Goal: Information Seeking & Learning: Find specific fact

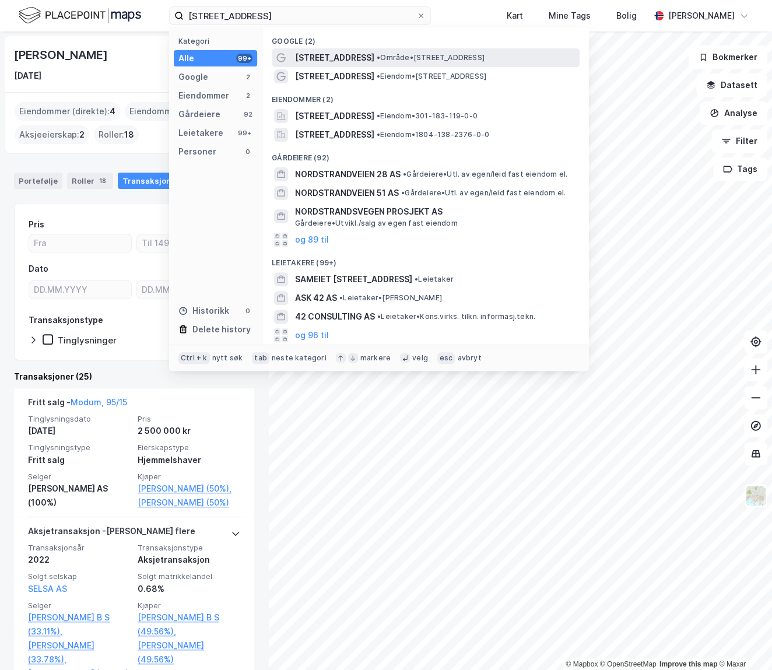
click at [344, 59] on span "[STREET_ADDRESS]" at bounding box center [334, 58] width 79 height 14
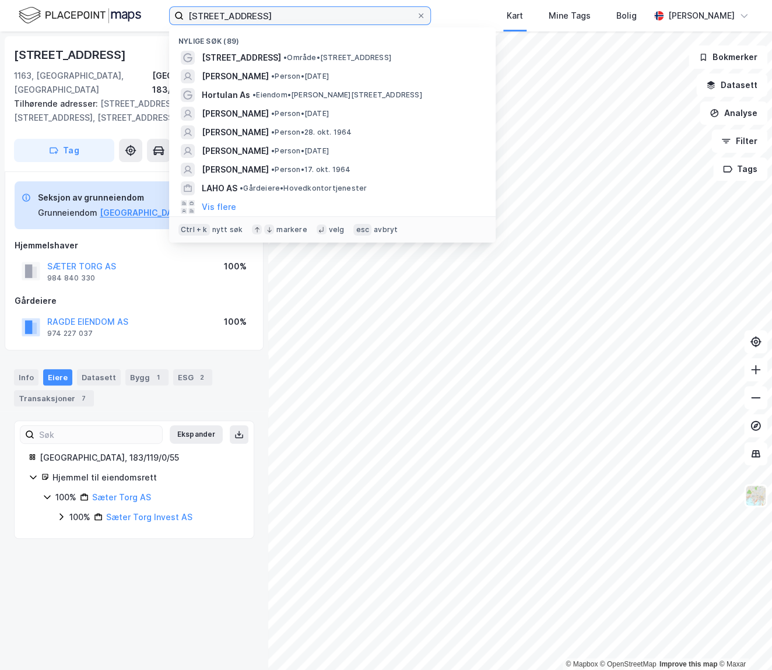
click at [335, 21] on input "[STREET_ADDRESS]" at bounding box center [300, 15] width 233 height 17
paste input "Valhallavegen 12 Invest AS"
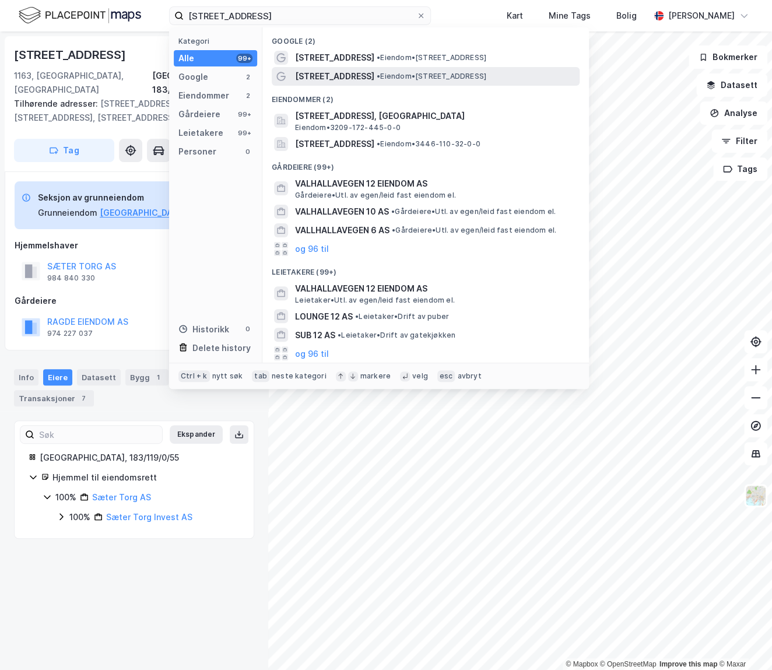
click at [326, 72] on span "[STREET_ADDRESS]" at bounding box center [334, 76] width 79 height 14
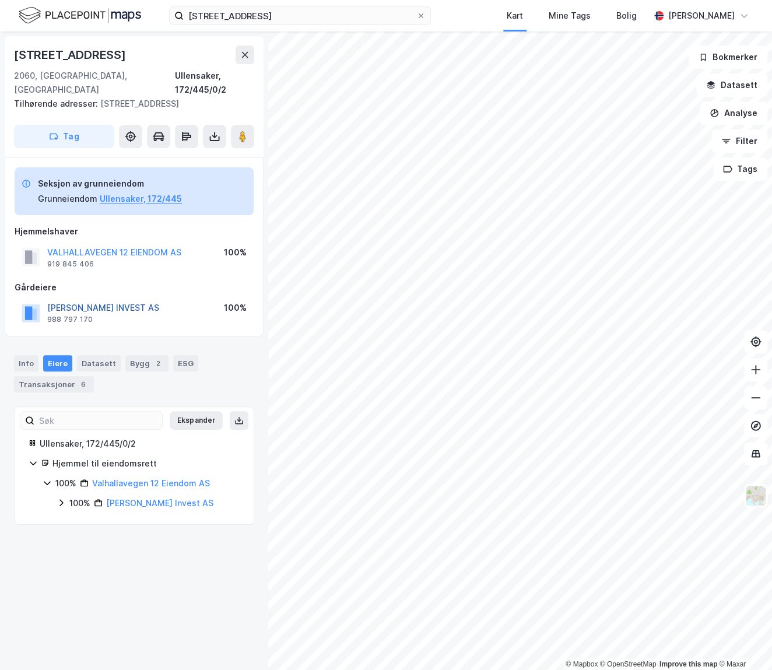
click at [0, 0] on button "[PERSON_NAME] INVEST AS" at bounding box center [0, 0] width 0 height 0
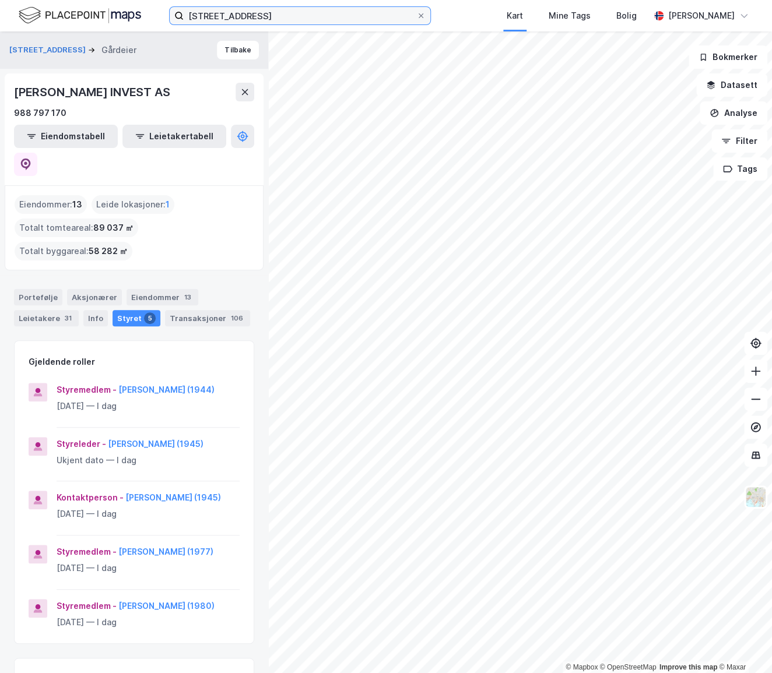
click at [259, 10] on input "[STREET_ADDRESS]" at bounding box center [300, 15] width 233 height 17
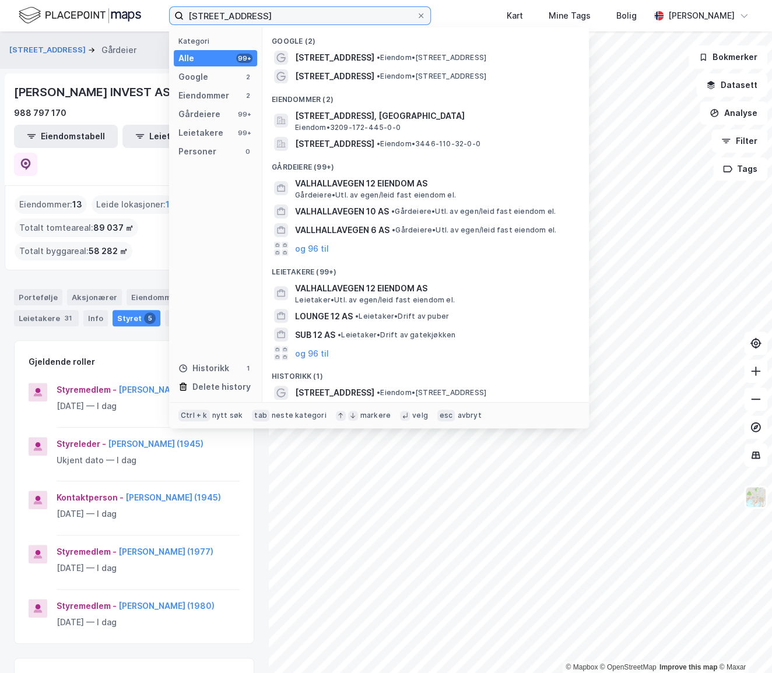
click at [258, 10] on input "[STREET_ADDRESS]" at bounding box center [300, 15] width 233 height 17
click at [252, 10] on input "[STREET_ADDRESS]" at bounding box center [300, 15] width 233 height 17
click at [243, 12] on input "[STREET_ADDRESS]" at bounding box center [300, 15] width 233 height 17
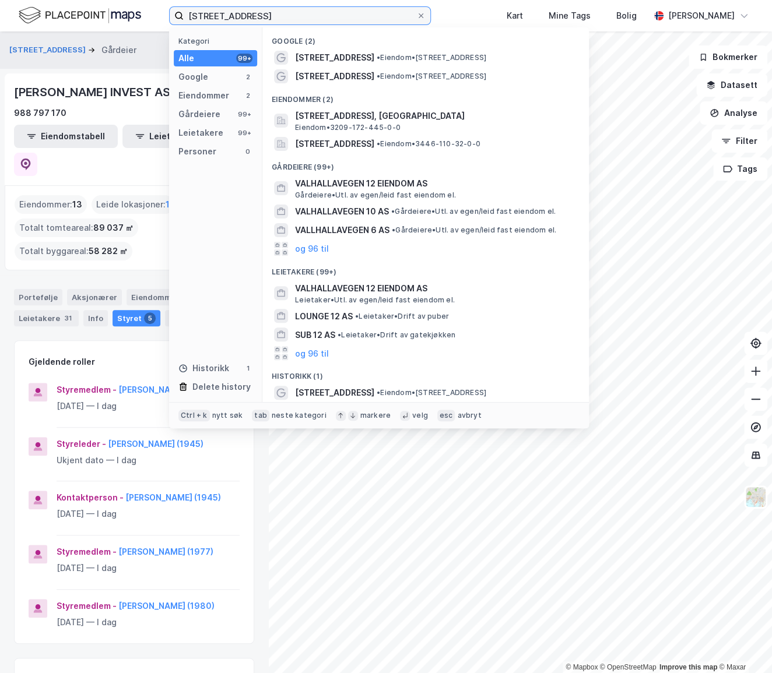
click at [243, 12] on input "[STREET_ADDRESS]" at bounding box center [300, 15] width 233 height 17
paste input "ejle Eiendomsinvest ApS"
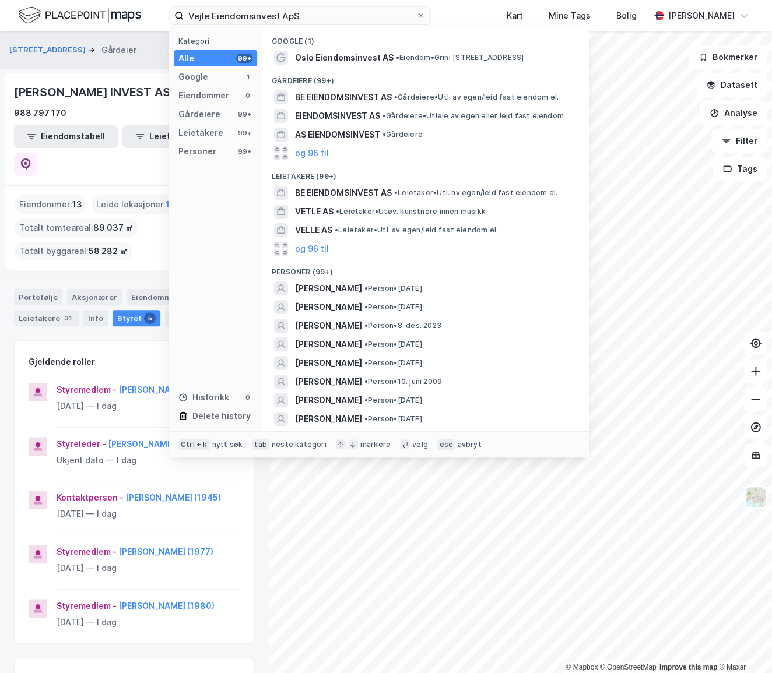
click at [423, 260] on div "Personer (99+)" at bounding box center [425, 268] width 326 height 21
click at [576, 247] on div "og 96 til" at bounding box center [425, 249] width 326 height 19
drag, startPoint x: 291, startPoint y: 22, endPoint x: 273, endPoint y: 13, distance: 19.8
click at [196, 4] on div "Vejle Eiendomsinvest ApS Kategori Alle 99+ Google 1 Eiendommer 0 Gårdeiere 99+ …" at bounding box center [386, 15] width 772 height 31
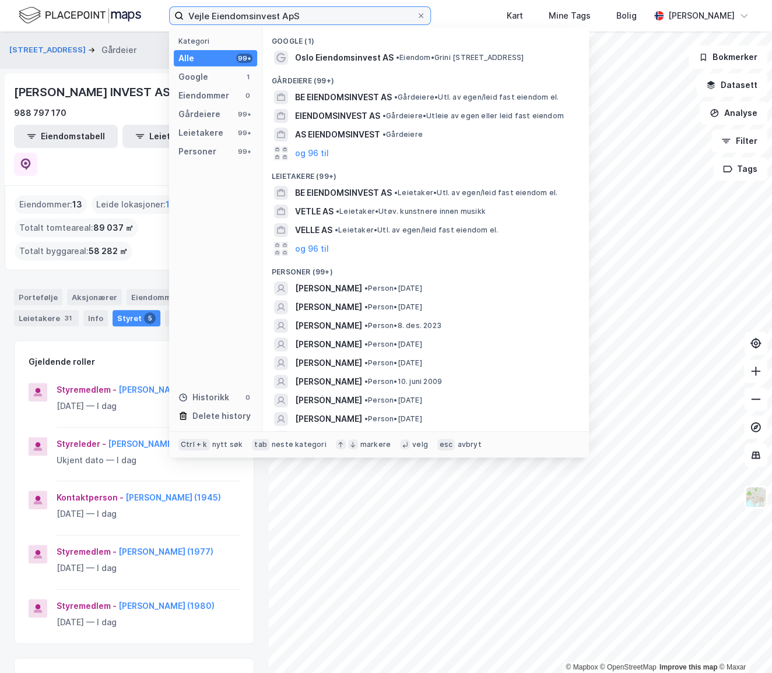
drag, startPoint x: 311, startPoint y: 16, endPoint x: 66, endPoint y: -1, distance: 245.4
click at [66, 0] on html "Vejle Eiendomsinvest ApS Kategori Alle 99+ Google 1 Eiendommer 0 Gårdeiere 99+ …" at bounding box center [386, 336] width 772 height 673
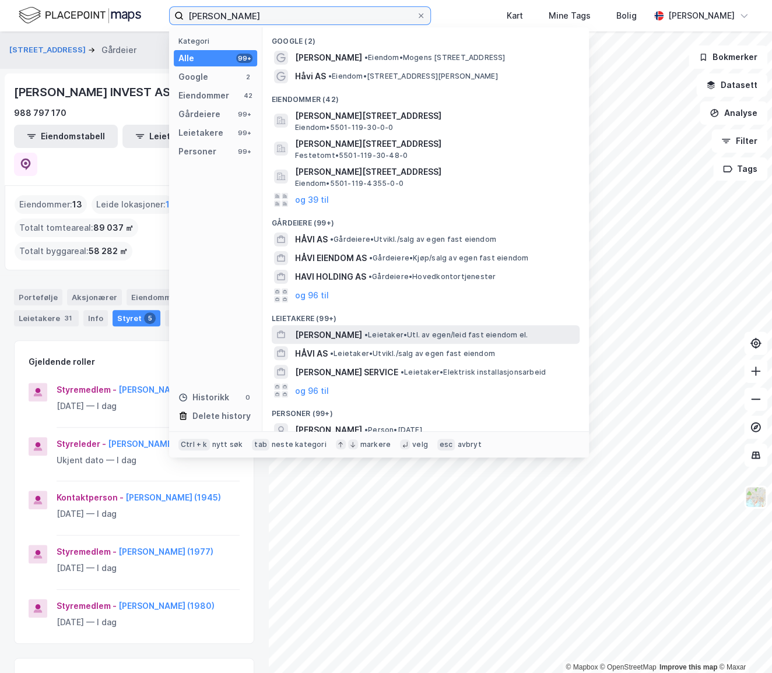
type input "[PERSON_NAME]"
click at [364, 335] on span "• Leietaker • Utl. av egen/leid fast eiendom el." at bounding box center [445, 335] width 163 height 9
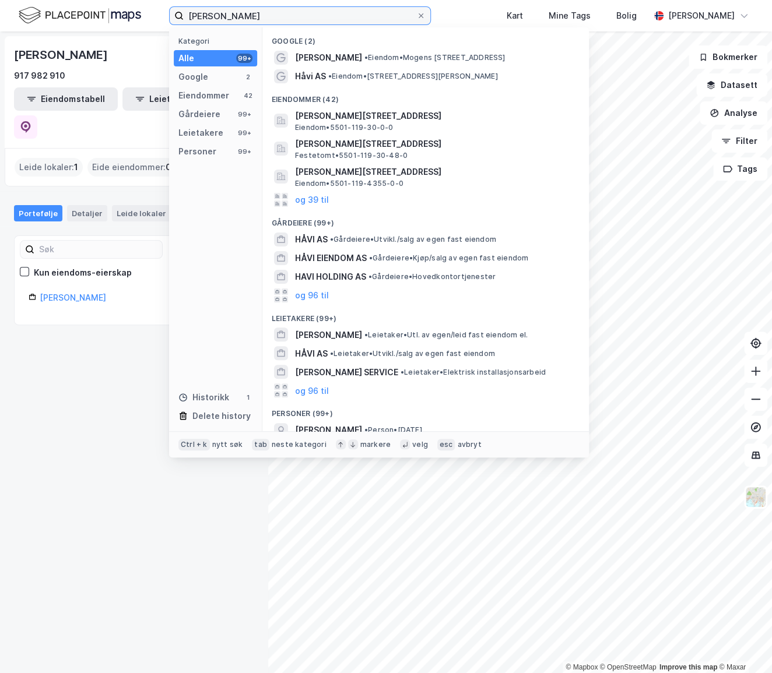
click at [245, 20] on input "[PERSON_NAME]" at bounding box center [300, 15] width 233 height 17
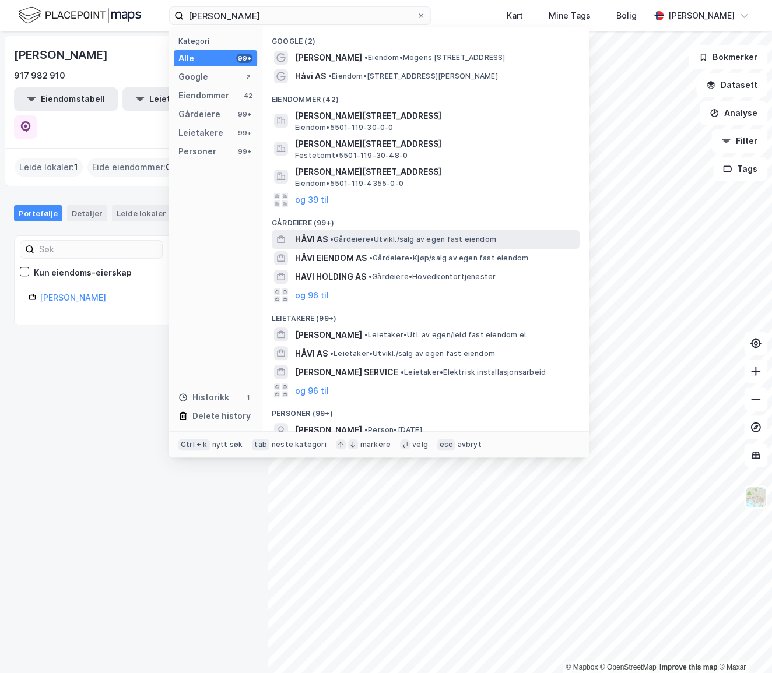
click at [368, 235] on span "• Gårdeiere • [GEOGRAPHIC_DATA]/salg av egen fast eiendom" at bounding box center [413, 239] width 166 height 9
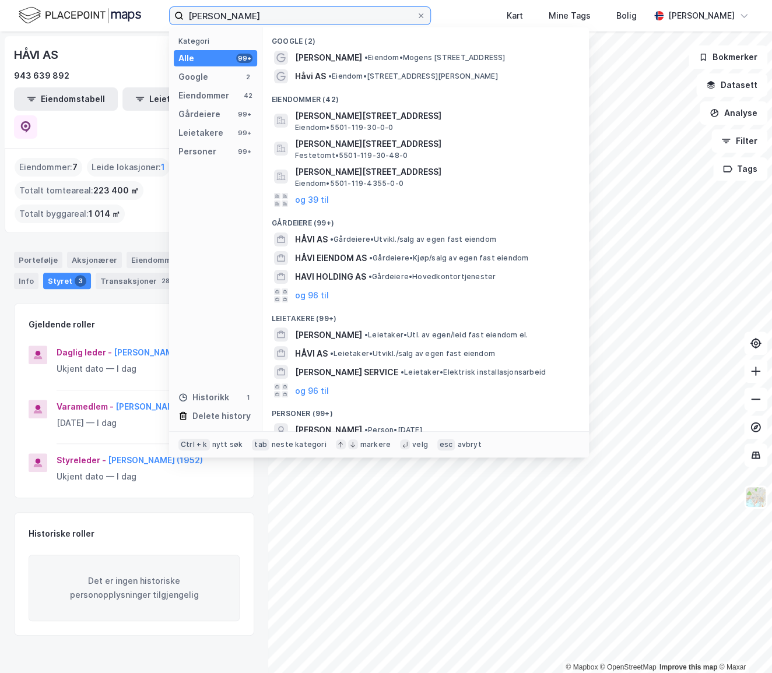
click at [278, 12] on input "[PERSON_NAME]" at bounding box center [300, 15] width 233 height 17
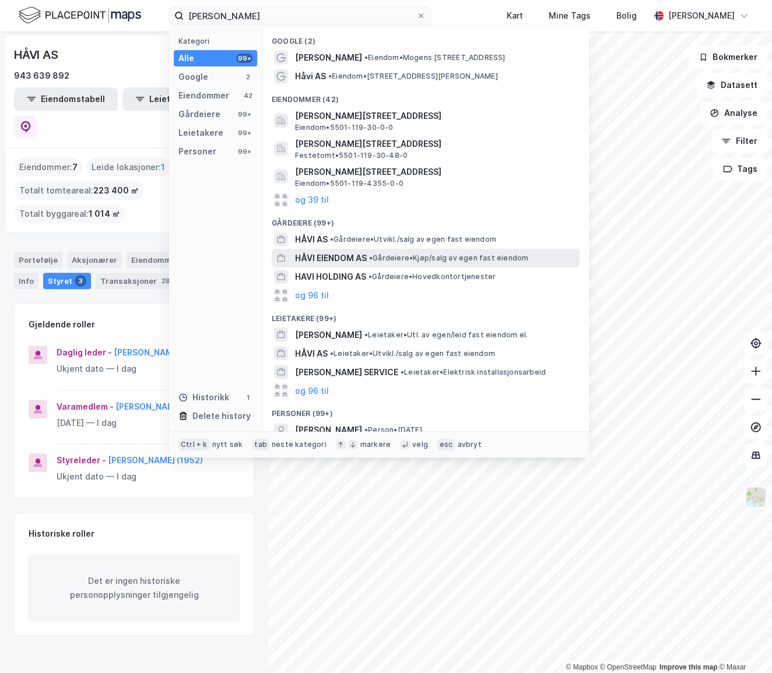
click at [352, 256] on span "HÅVI EIENDOM AS" at bounding box center [331, 258] width 72 height 14
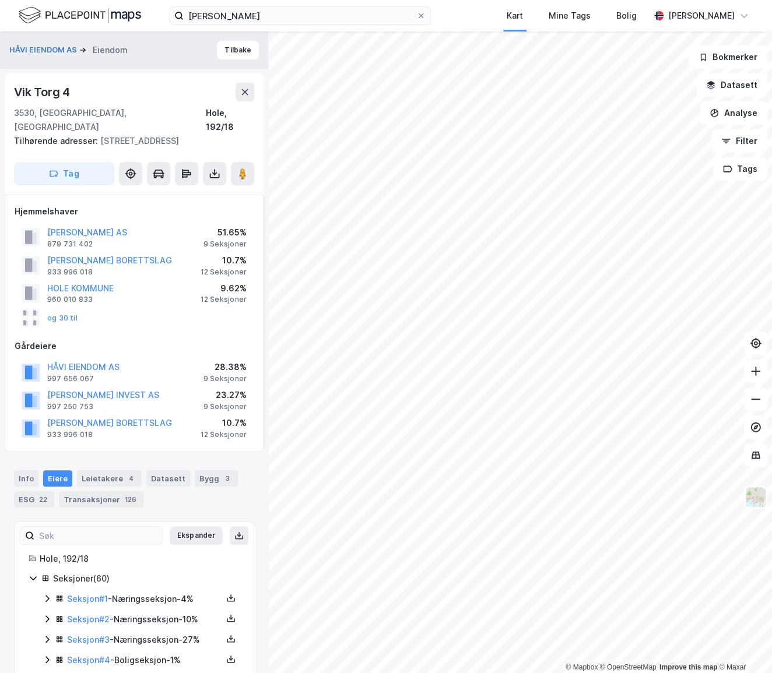
click at [153, 319] on div "Hjemmelshaver VIK TORG AS 879 731 402 51.65% 9 Seksjoner VIK TORG BORETTSLAG 93…" at bounding box center [134, 323] width 239 height 237
click at [223, 50] on button "Tilbake" at bounding box center [238, 50] width 42 height 19
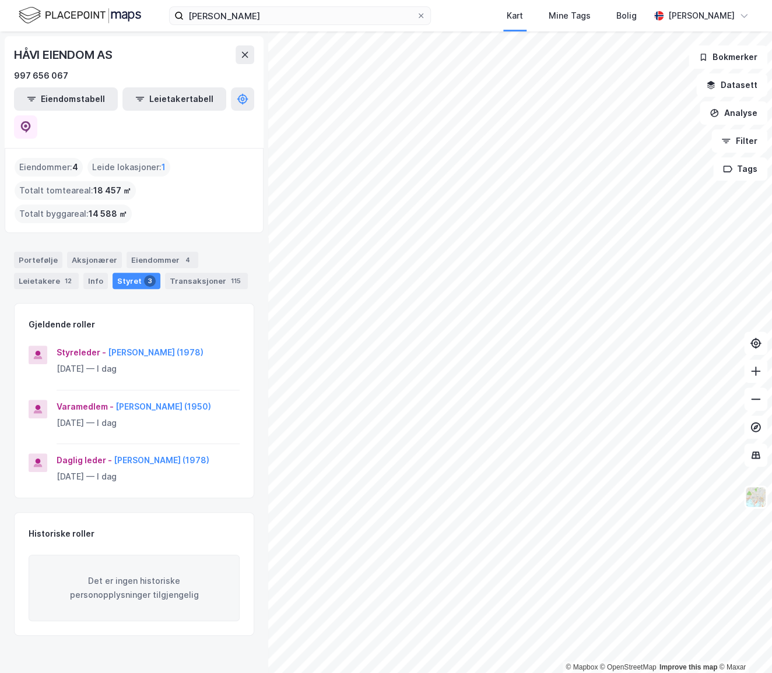
click at [38, 37] on div "HÅVI EIENDOM AS 997 656 067 Eiendomstabell Leietakertabell" at bounding box center [134, 92] width 259 height 112
